Goal: Communication & Community: Answer question/provide support

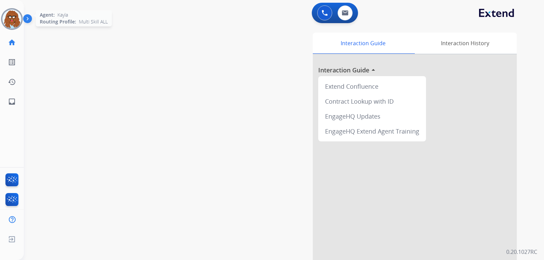
click at [18, 21] on img at bounding box center [11, 19] width 19 height 19
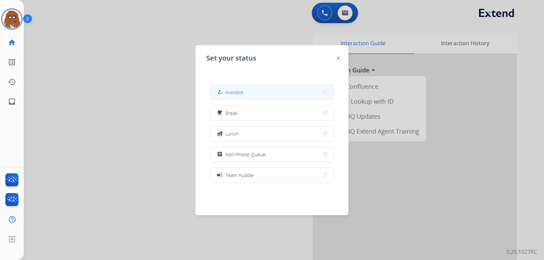
click at [244, 88] on button "how_to_reg Available" at bounding box center [272, 92] width 124 height 15
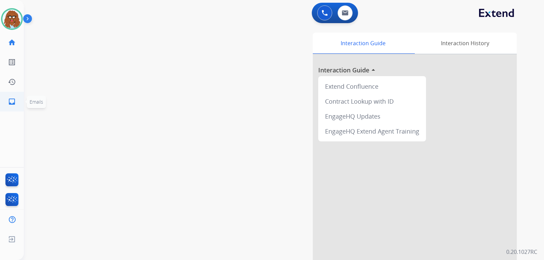
click at [6, 105] on link "inbox Emails" at bounding box center [11, 101] width 19 height 19
select select "**********"
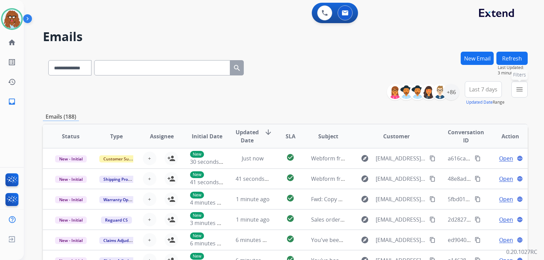
drag, startPoint x: 517, startPoint y: 87, endPoint x: 497, endPoint y: 102, distance: 25.0
click at [517, 88] on mat-icon "menu" at bounding box center [520, 89] width 8 height 8
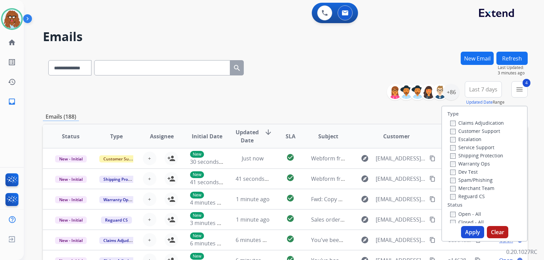
click at [468, 232] on button "Apply" at bounding box center [472, 232] width 23 height 12
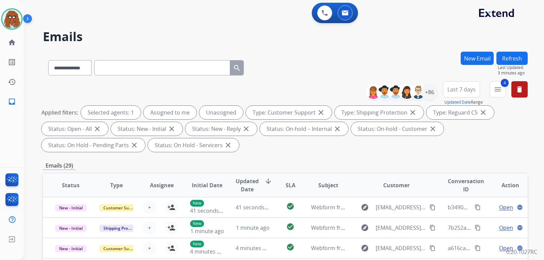
scroll to position [1, 0]
click at [427, 93] on div "+86" at bounding box center [429, 92] width 16 height 16
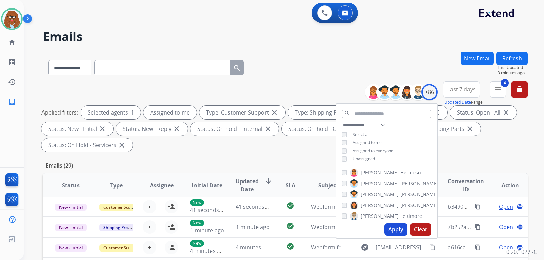
click at [399, 231] on button "Apply" at bounding box center [395, 229] width 23 height 12
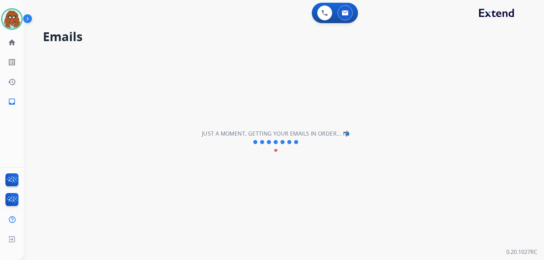
scroll to position [0, 0]
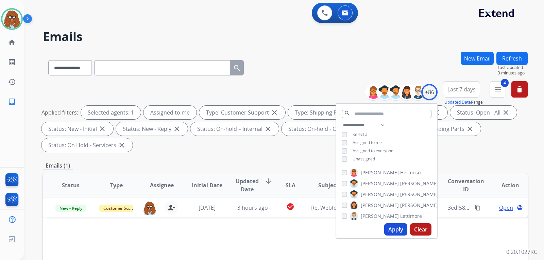
click at [477, 145] on div "Applied filters: Selected agents: 1 Assigned to me Type: Customer Support close…" at bounding box center [283, 129] width 485 height 46
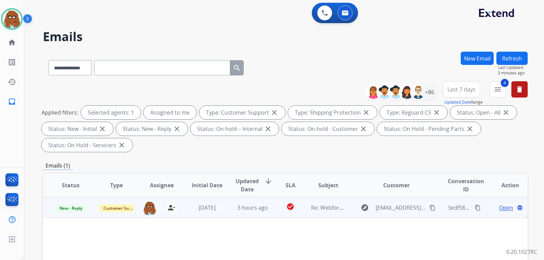
click at [499, 211] on span "Open" at bounding box center [506, 208] width 14 height 8
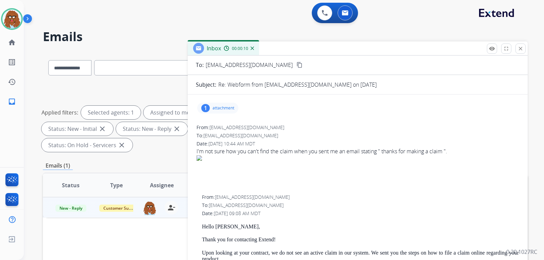
scroll to position [34, 0]
click at [225, 111] on p "attachment" at bounding box center [224, 108] width 22 height 5
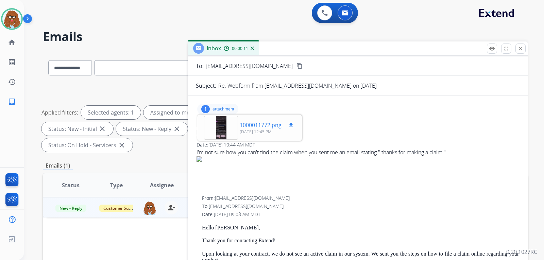
click at [229, 122] on div at bounding box center [221, 128] width 34 height 24
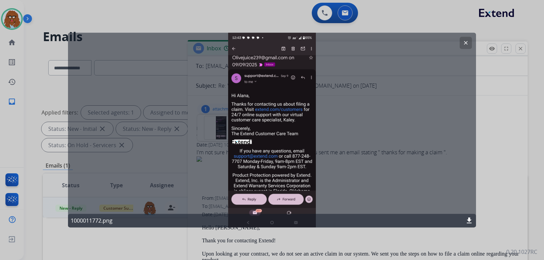
click at [469, 41] on mat-icon "clear" at bounding box center [466, 43] width 6 height 6
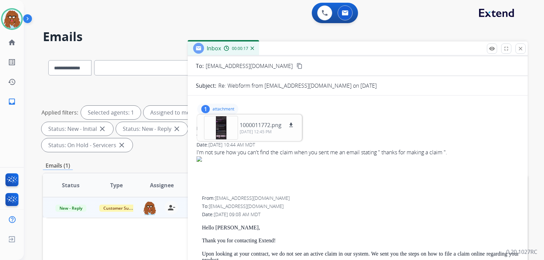
scroll to position [0, 0]
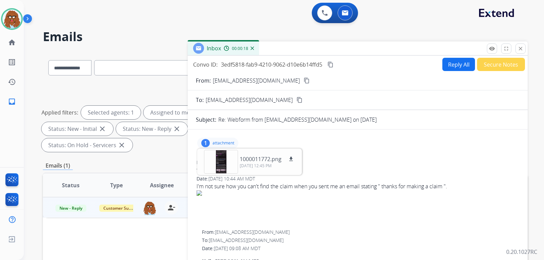
click at [304, 78] on mat-icon "content_copy" at bounding box center [307, 81] width 6 height 6
click at [217, 166] on div at bounding box center [221, 162] width 34 height 24
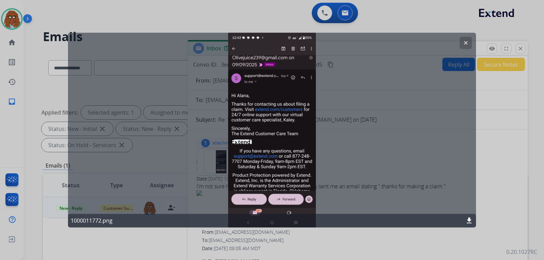
click at [464, 43] on mat-icon "clear" at bounding box center [466, 43] width 6 height 6
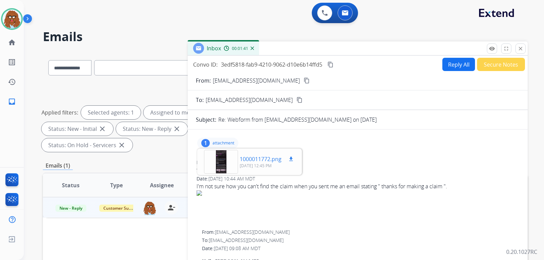
click at [222, 165] on div at bounding box center [221, 162] width 34 height 24
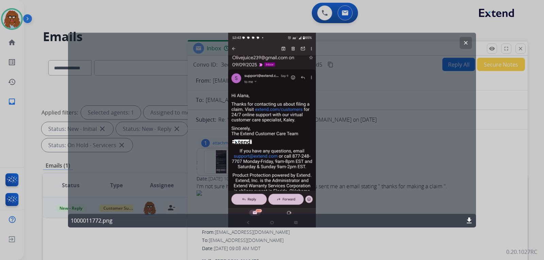
drag, startPoint x: 463, startPoint y: 43, endPoint x: 455, endPoint y: 47, distance: 9.0
click at [463, 43] on mat-icon "clear" at bounding box center [466, 43] width 6 height 6
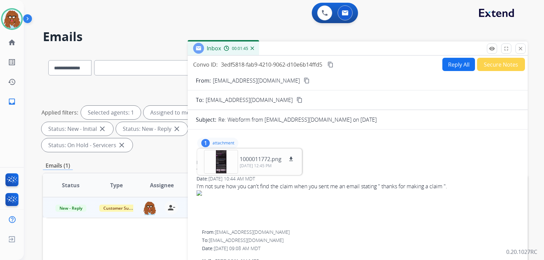
click at [456, 65] on button "Reply All" at bounding box center [458, 64] width 33 height 13
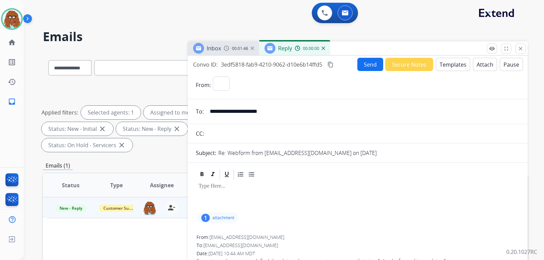
select select "**********"
click at [452, 66] on button "Templates" at bounding box center [453, 64] width 34 height 13
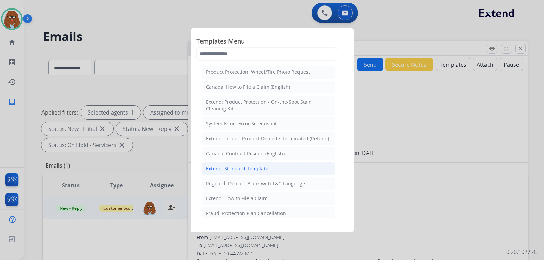
click at [246, 168] on div "Extend: Standard Template" at bounding box center [237, 168] width 62 height 7
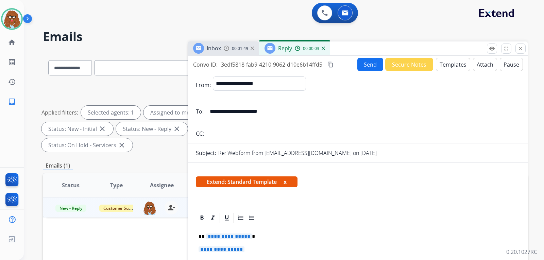
scroll to position [34, 0]
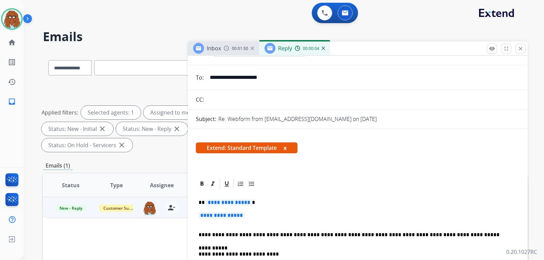
click at [253, 215] on p "**********" at bounding box center [358, 219] width 318 height 13
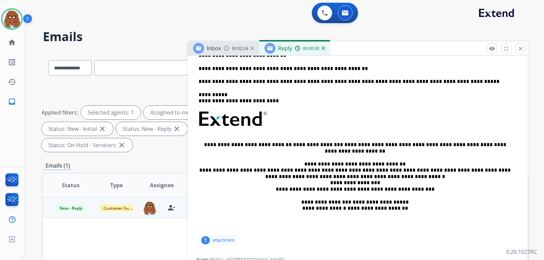
scroll to position [272, 0]
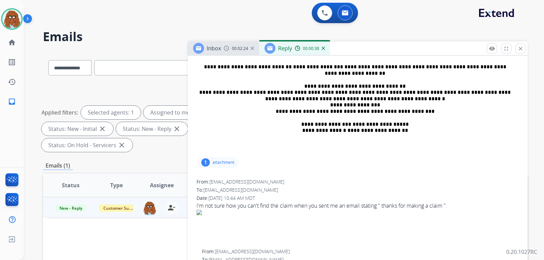
click at [219, 160] on p "attachment" at bounding box center [224, 162] width 22 height 5
click at [251, 185] on p "[DATE] 12:45 PM" at bounding box center [267, 185] width 55 height 5
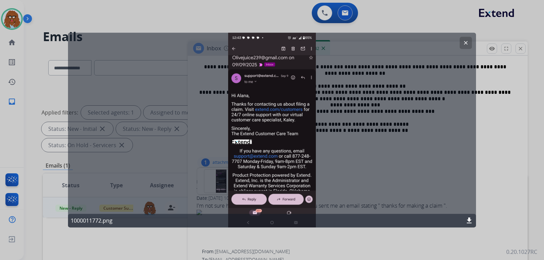
click at [466, 45] on mat-icon "clear" at bounding box center [466, 43] width 6 height 6
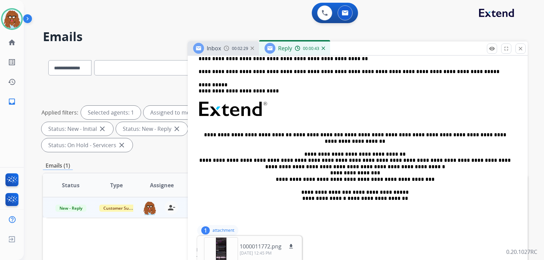
scroll to position [136, 0]
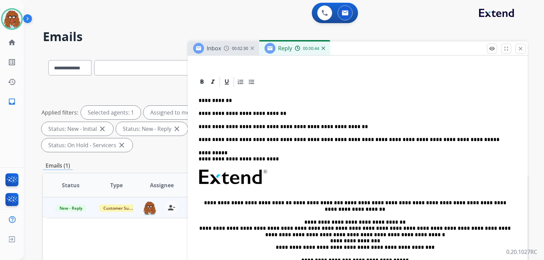
click at [340, 122] on div "**********" at bounding box center [358, 190] width 324 height 204
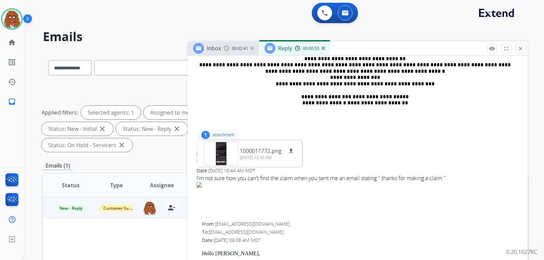
scroll to position [306, 0]
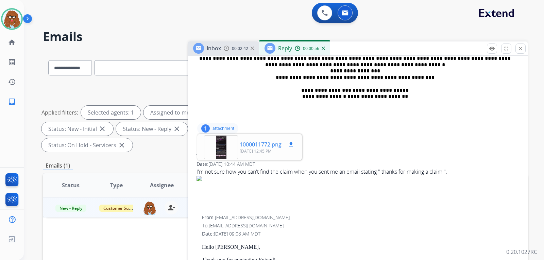
click at [248, 154] on div "1000011772.png download [DATE] 12:45 PM" at bounding box center [250, 147] width 102 height 24
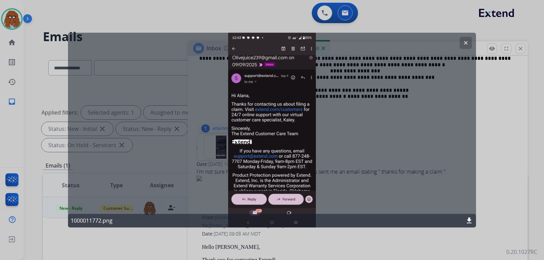
click at [466, 43] on mat-icon "clear" at bounding box center [466, 43] width 6 height 6
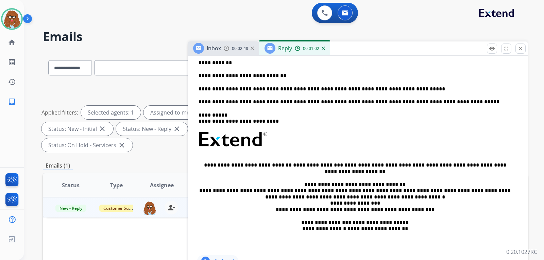
scroll to position [136, 0]
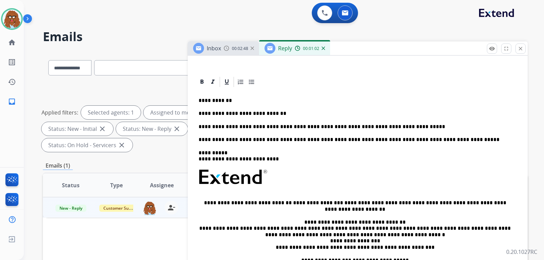
click at [408, 126] on p "**********" at bounding box center [355, 127] width 313 height 6
click at [447, 129] on p "**********" at bounding box center [355, 127] width 313 height 6
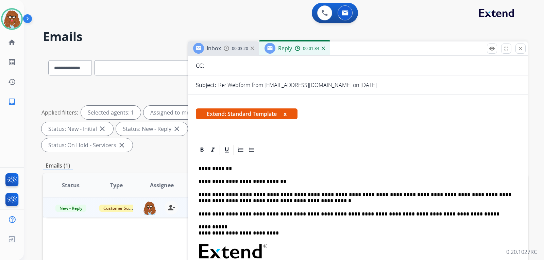
scroll to position [0, 0]
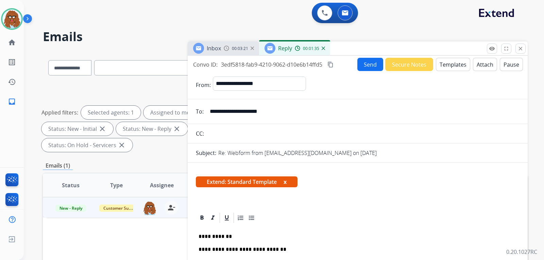
click at [374, 66] on button "Send" at bounding box center [370, 64] width 26 height 13
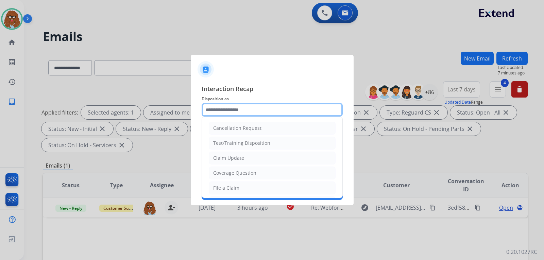
click at [236, 112] on input "text" at bounding box center [272, 110] width 141 height 14
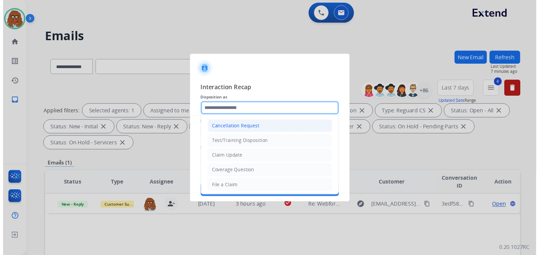
scroll to position [34, 0]
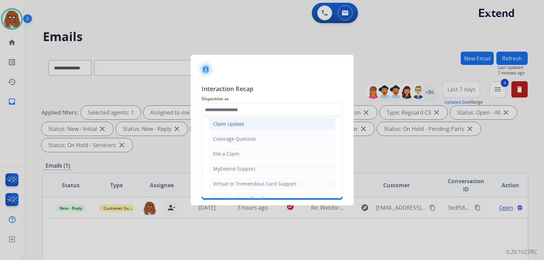
click at [236, 124] on div "Claim Update" at bounding box center [228, 124] width 31 height 7
type input "**********"
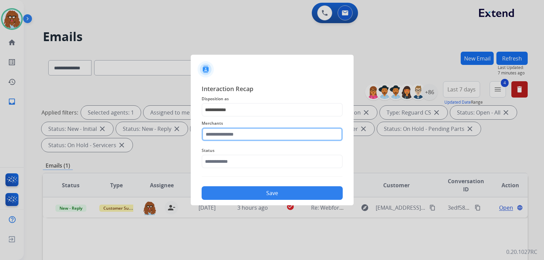
click at [238, 132] on input "text" at bounding box center [272, 135] width 141 height 14
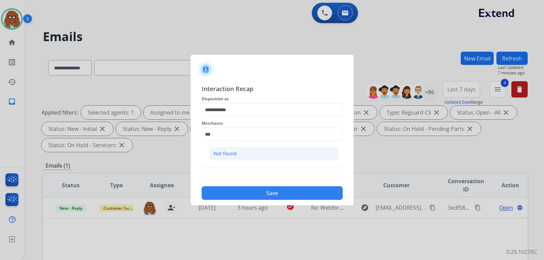
click at [233, 151] on div "Not found" at bounding box center [225, 153] width 23 height 7
type input "*********"
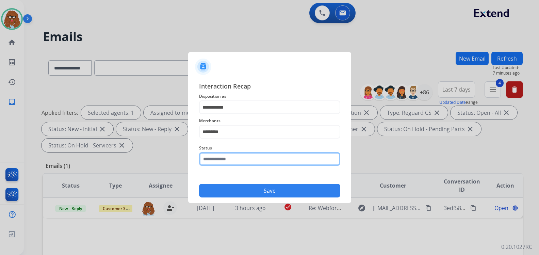
click at [232, 158] on input "text" at bounding box center [269, 159] width 141 height 14
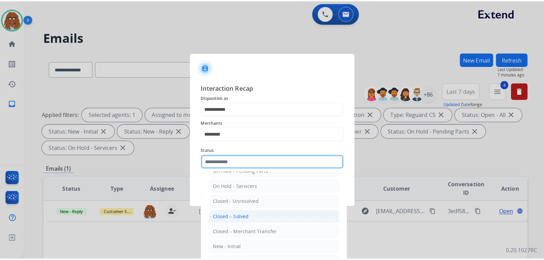
scroll to position [41, 0]
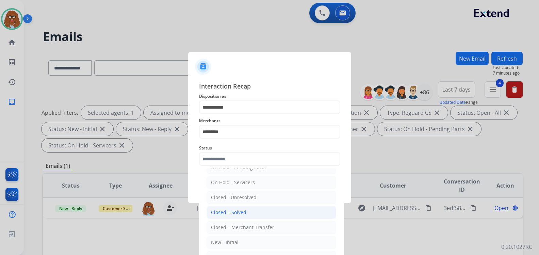
click at [252, 213] on li "Closed – Solved" at bounding box center [271, 212] width 130 height 13
type input "**********"
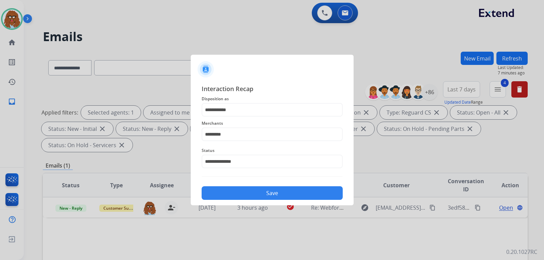
click at [258, 197] on button "Save" at bounding box center [272, 193] width 141 height 14
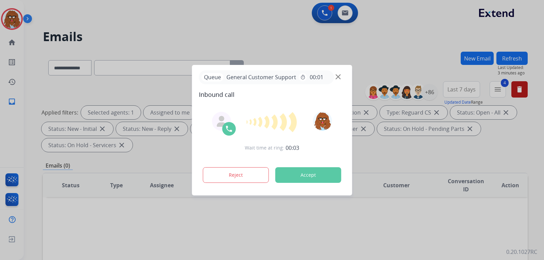
click at [338, 78] on img at bounding box center [338, 76] width 5 height 5
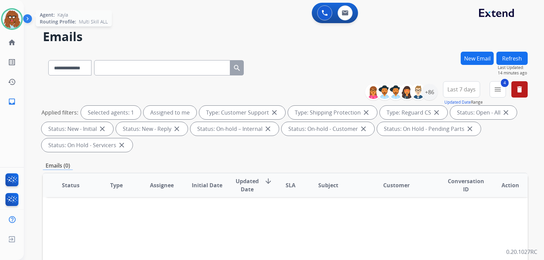
click at [12, 20] on img at bounding box center [11, 19] width 19 height 19
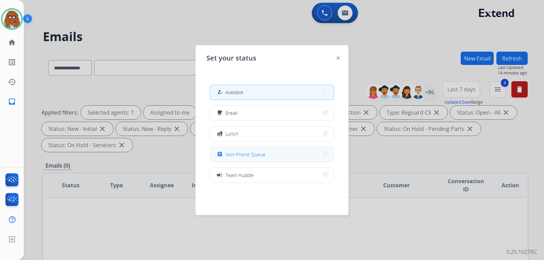
click at [249, 155] on span "Non-Phone Queue" at bounding box center [245, 154] width 40 height 7
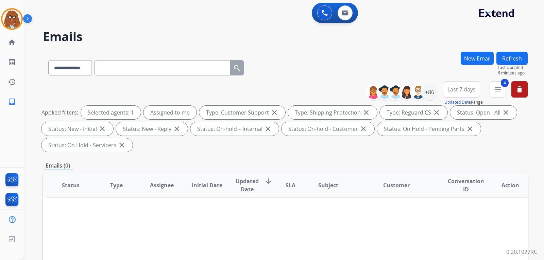
drag, startPoint x: 337, startPoint y: 250, endPoint x: 411, endPoint y: 244, distance: 73.4
click at [14, 20] on img at bounding box center [11, 19] width 19 height 19
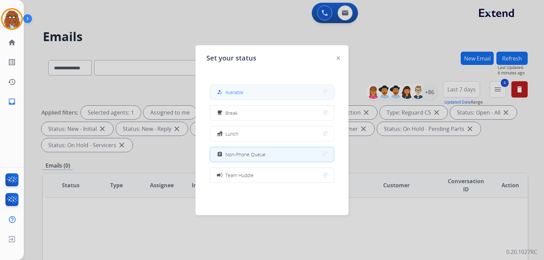
click at [273, 93] on button "how_to_reg Available" at bounding box center [272, 92] width 124 height 15
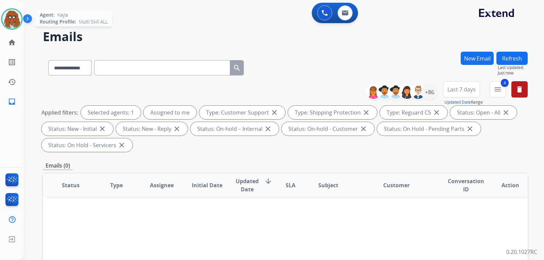
click at [17, 10] on div at bounding box center [12, 19] width 22 height 22
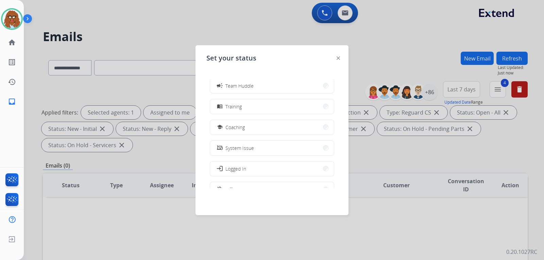
scroll to position [107, 0]
click at [244, 170] on button "work_off Offline" at bounding box center [272, 171] width 124 height 15
